Goal: Information Seeking & Learning: Understand process/instructions

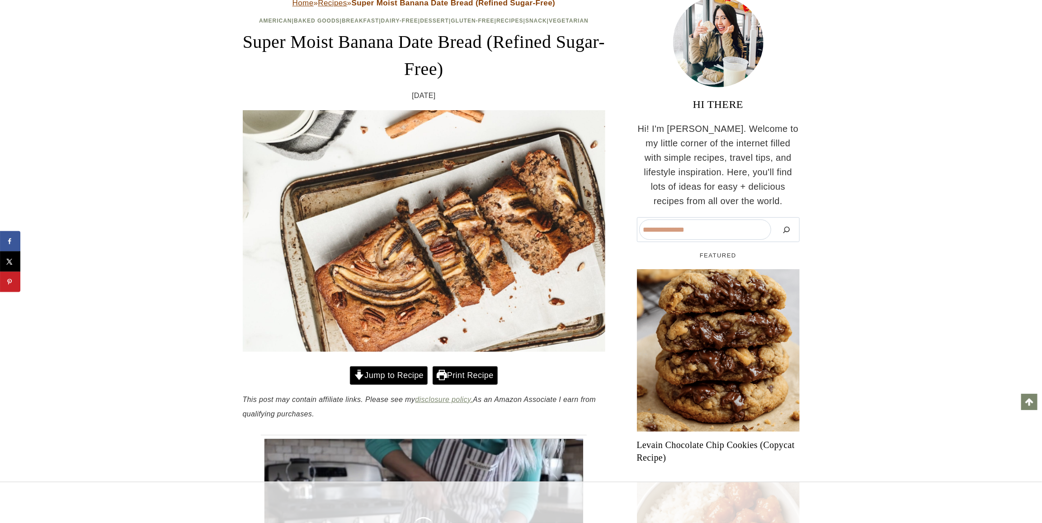
click at [391, 375] on link "Jump to Recipe" at bounding box center [389, 376] width 78 height 19
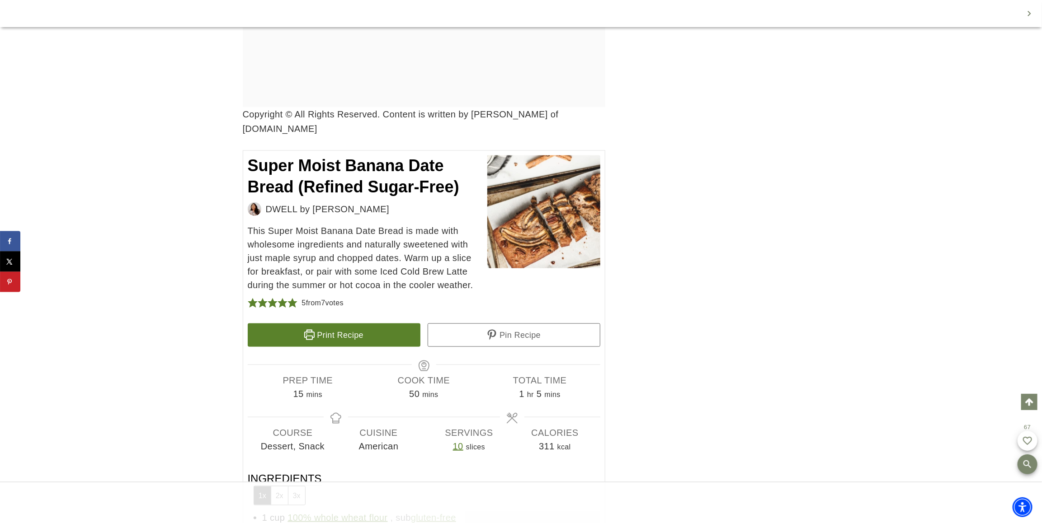
click at [299, 487] on button "3x" at bounding box center [296, 496] width 17 height 19
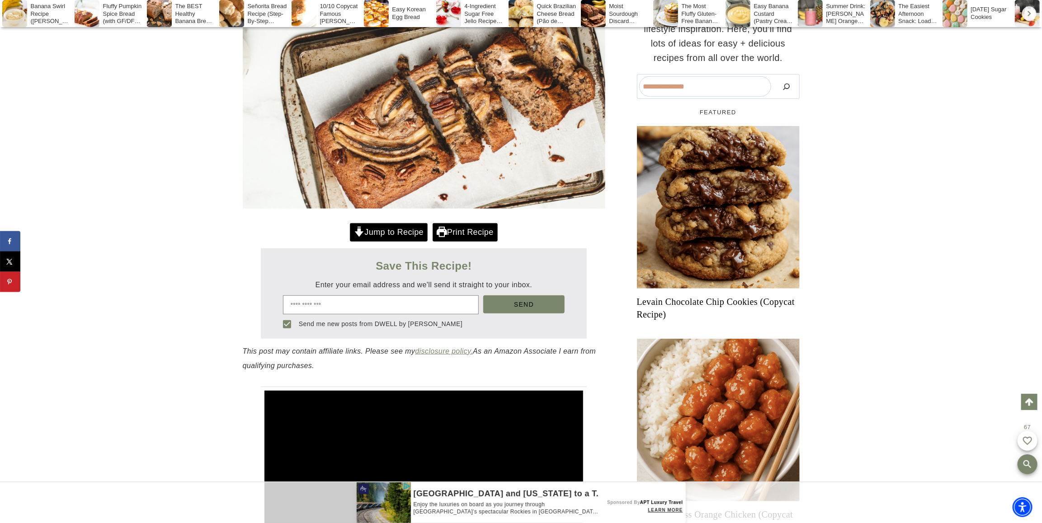
scroll to position [361, 0]
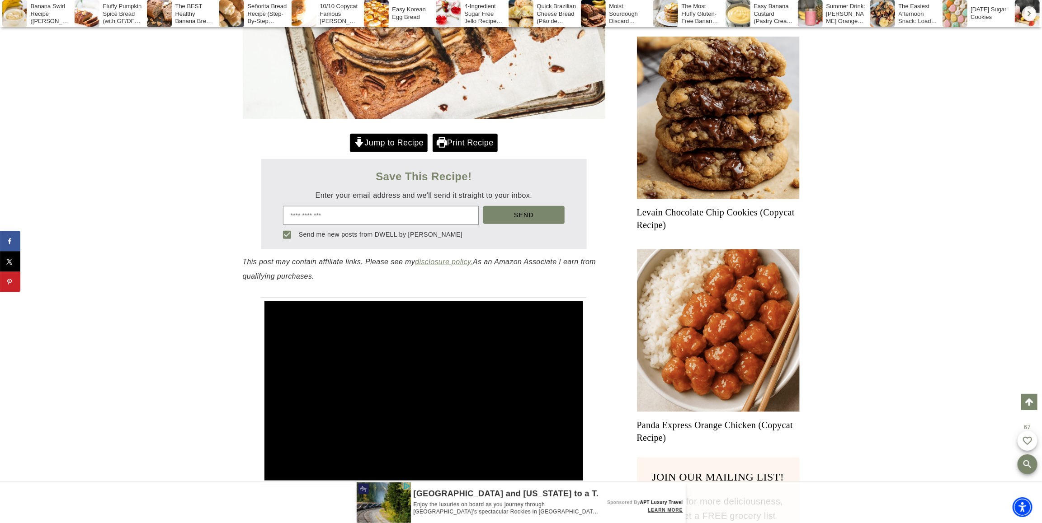
click at [403, 138] on link "Jump to Recipe" at bounding box center [389, 143] width 78 height 19
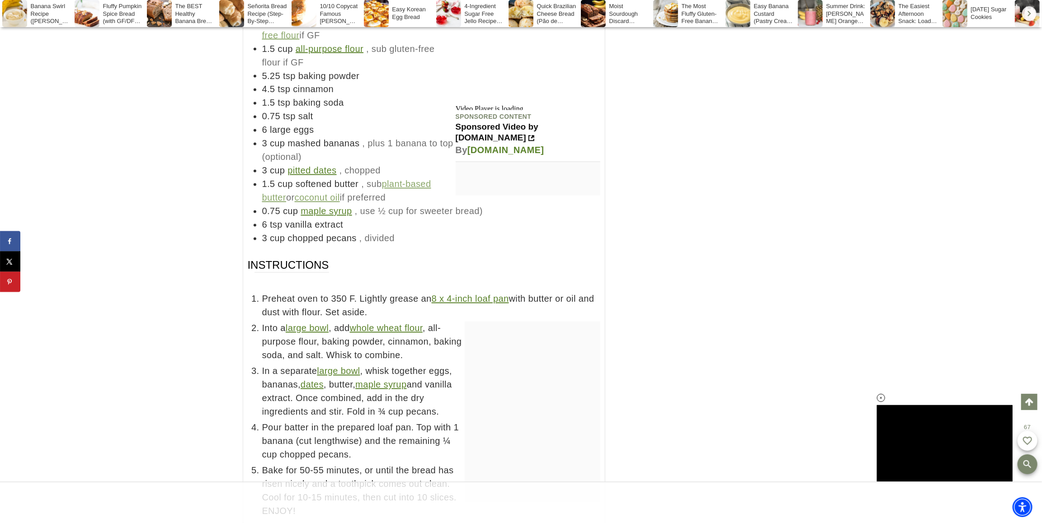
scroll to position [5385, 0]
